Goal: Navigation & Orientation: Find specific page/section

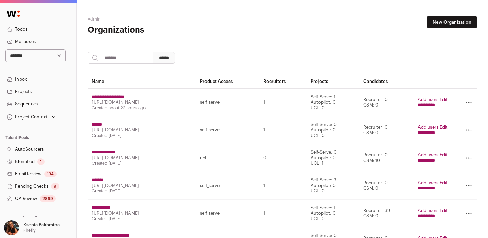
click at [27, 76] on link "Inbox" at bounding box center [38, 79] width 76 height 12
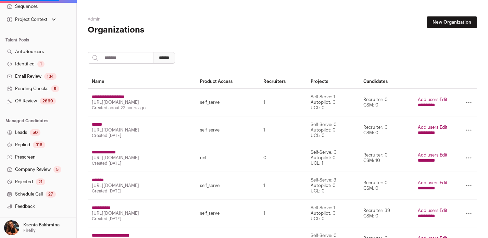
scroll to position [135, 0]
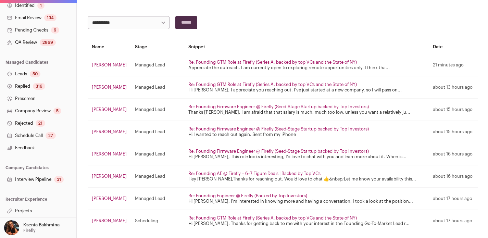
scroll to position [65, 0]
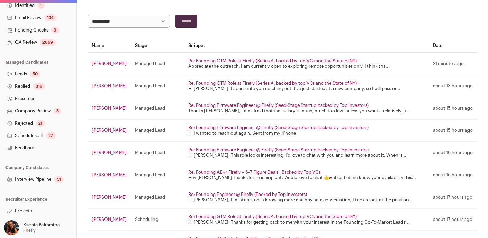
click at [18, 209] on link "Projects" at bounding box center [38, 211] width 76 height 12
